Goal: Complete application form

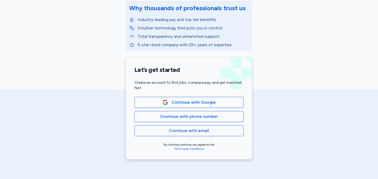
scroll to position [81, 0]
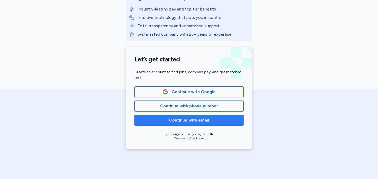
click at [182, 120] on span "Continue with email" at bounding box center [189, 120] width 40 height 6
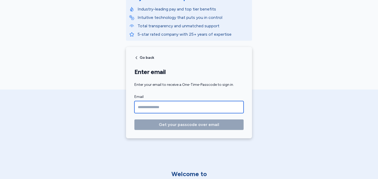
type input "**********"
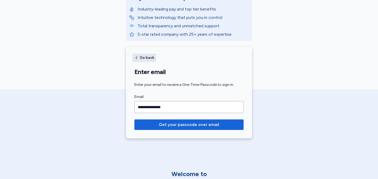
click at [145, 56] on span "Go back" at bounding box center [147, 58] width 14 height 4
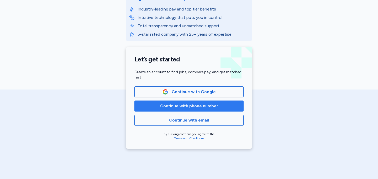
click at [187, 108] on span "Continue with phone number" at bounding box center [189, 106] width 58 height 6
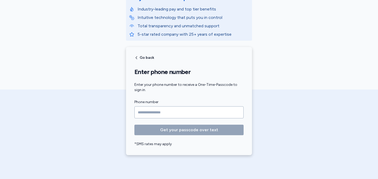
click at [143, 111] on input "Phone number" at bounding box center [189, 112] width 109 height 12
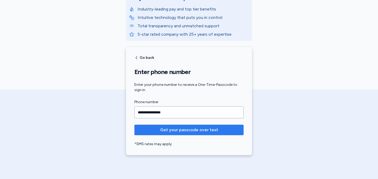
type input "**********"
click at [213, 130] on span "Get your passcode over text" at bounding box center [189, 130] width 58 height 6
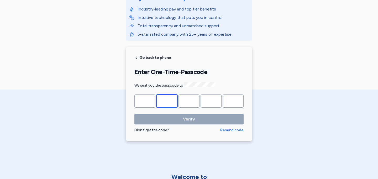
type input "*"
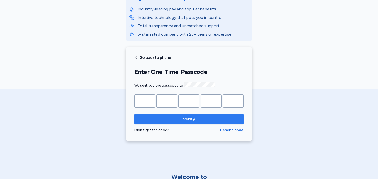
click at [199, 116] on span "Verify" at bounding box center [189, 119] width 101 height 6
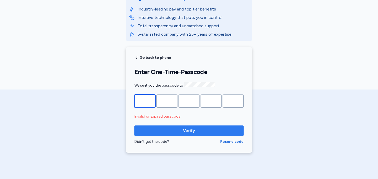
click at [146, 100] on input "*" at bounding box center [145, 101] width 21 height 13
type input "*"
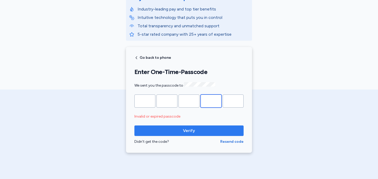
type input "*"
click at [167, 129] on span "Verify" at bounding box center [189, 131] width 101 height 6
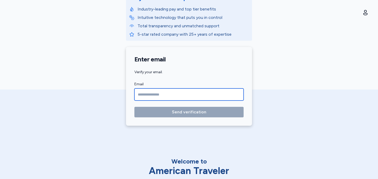
type input "**********"
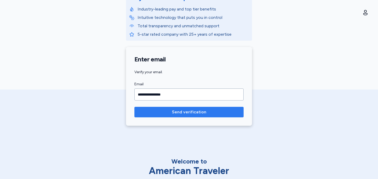
click at [173, 116] on button "Send verification" at bounding box center [189, 112] width 109 height 11
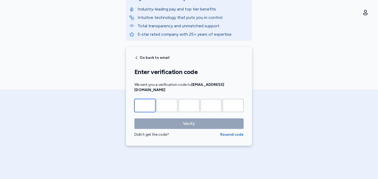
type input "*"
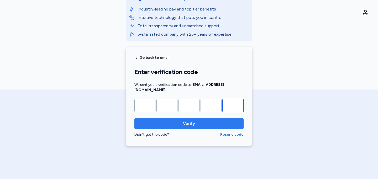
type input "*"
click at [175, 119] on button "Verify" at bounding box center [189, 124] width 109 height 11
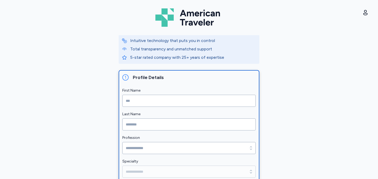
scroll to position [40, 0]
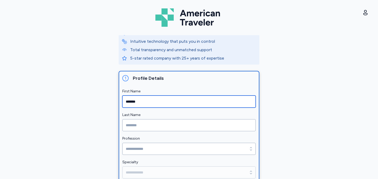
type input "*******"
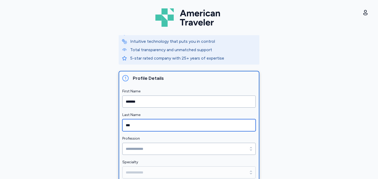
type input "***"
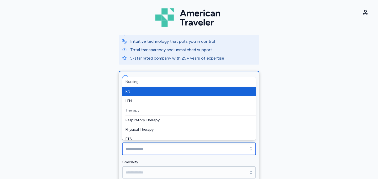
type input "**"
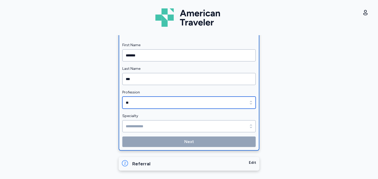
scroll to position [87, 0]
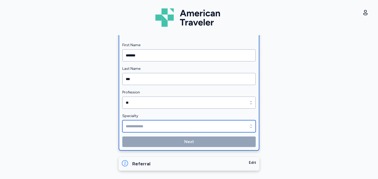
click at [154, 126] on input "Specialty" at bounding box center [189, 126] width 134 height 12
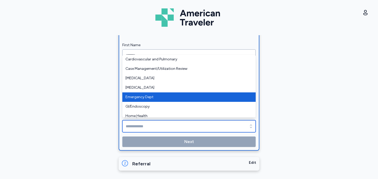
type input "**********"
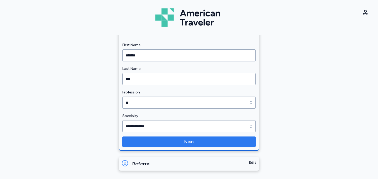
click at [177, 140] on span "Next" at bounding box center [189, 142] width 125 height 6
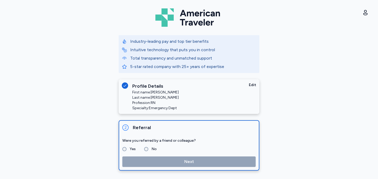
scroll to position [0, 0]
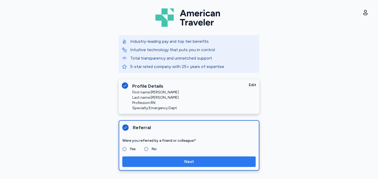
click at [171, 165] on button "Next" at bounding box center [189, 162] width 134 height 11
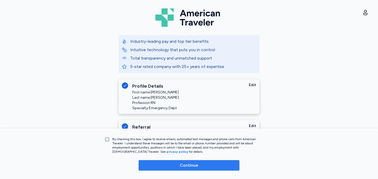
click at [185, 170] on button "Continue" at bounding box center [189, 165] width 101 height 11
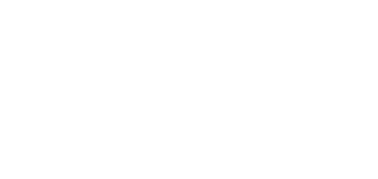
scroll to position [1, 0]
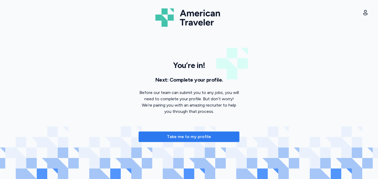
click at [217, 138] on span "Take me to my profile" at bounding box center [189, 137] width 93 height 6
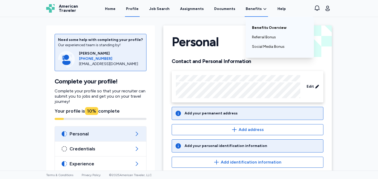
click at [259, 28] on link "Benefits Overview" at bounding box center [280, 27] width 56 height 9
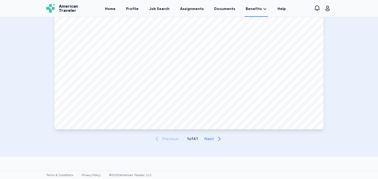
scroll to position [263, 0]
click at [216, 139] on button "Next" at bounding box center [214, 137] width 24 height 11
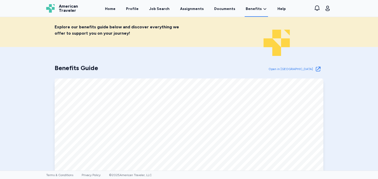
scroll to position [161, 0]
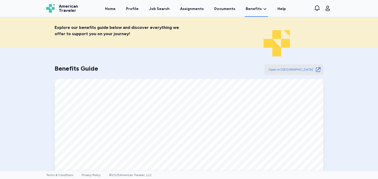
click at [300, 71] on span "Open in [GEOGRAPHIC_DATA]" at bounding box center [291, 70] width 44 height 4
